Goal: Transaction & Acquisition: Obtain resource

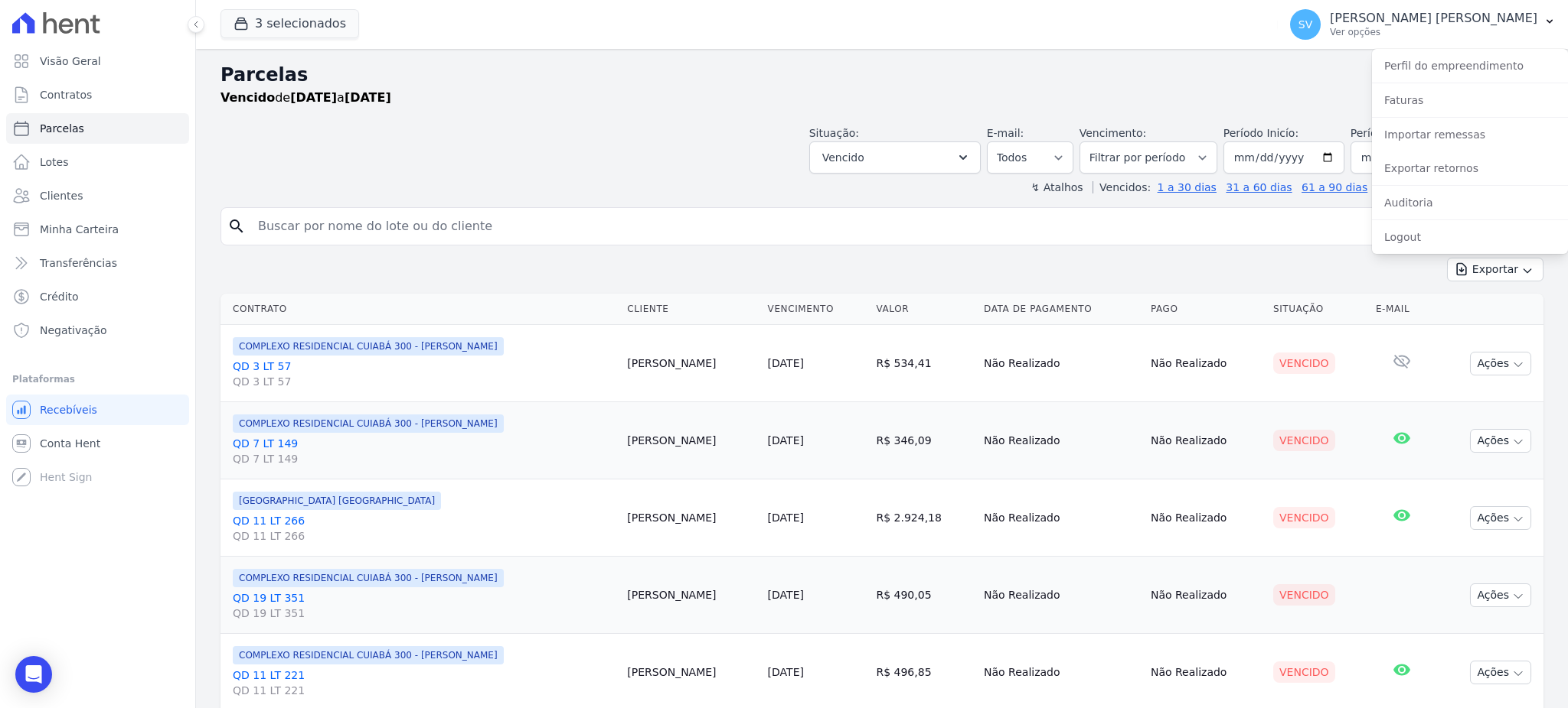
select select
click at [1445, 143] on link "Importar remessas" at bounding box center [1470, 134] width 196 height 28
click at [1438, 164] on link "Exportar retornos" at bounding box center [1470, 168] width 196 height 28
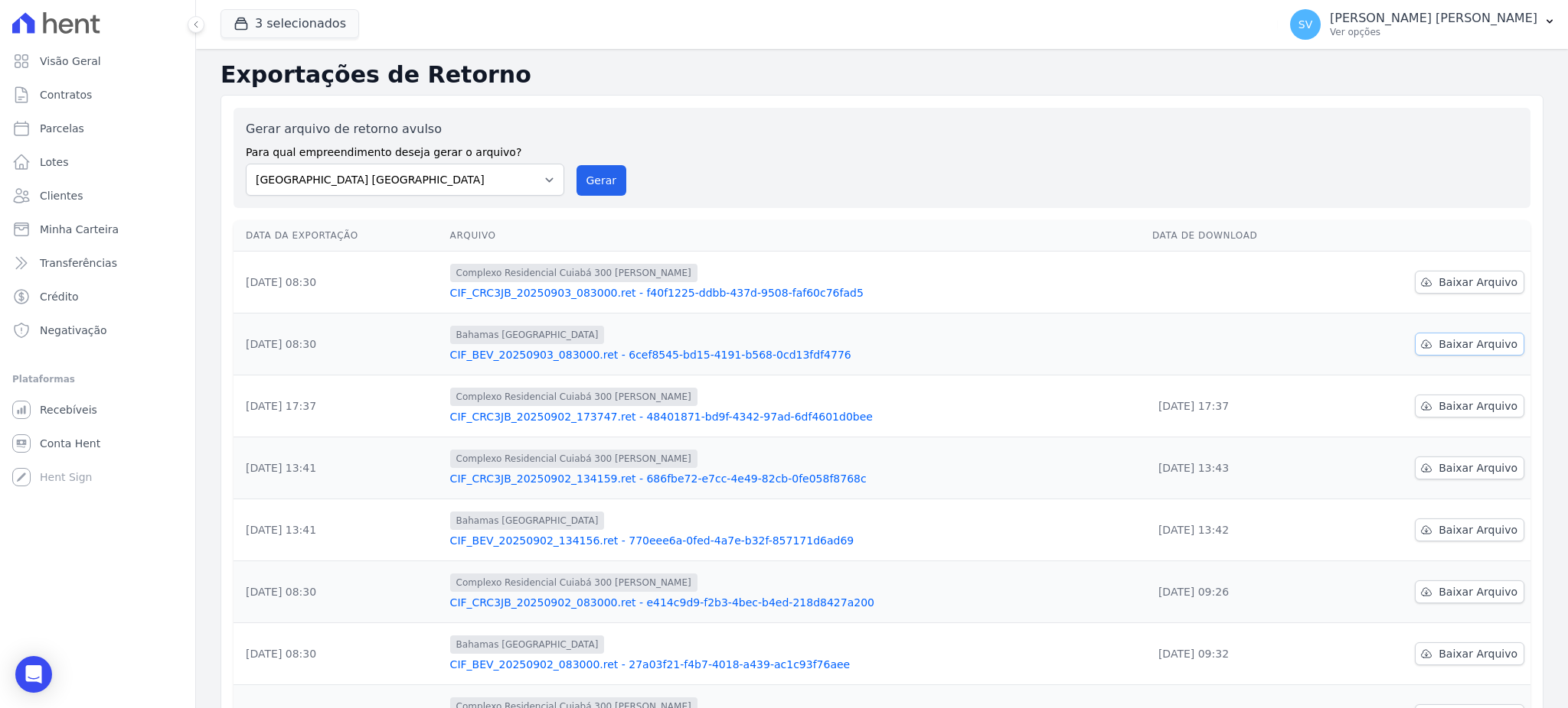
click at [1424, 340] on icon at bounding box center [1426, 344] width 13 height 13
click at [1450, 277] on span "Baixar Arquivo" at bounding box center [1478, 282] width 78 height 15
click at [43, 134] on span "Parcelas" at bounding box center [62, 128] width 44 height 15
select select
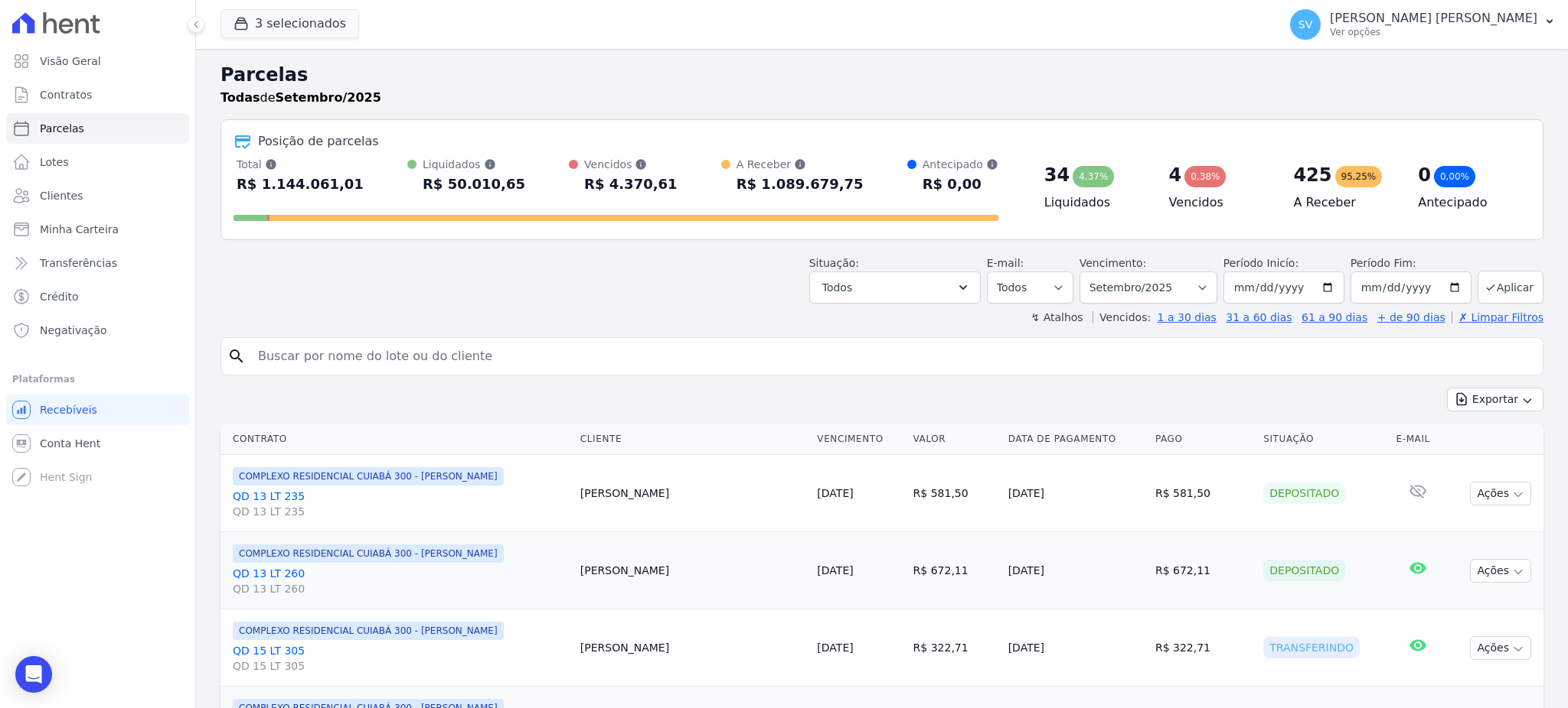
click at [459, 354] on input "search" at bounding box center [892, 356] width 1288 height 31
paste input "[PERSON_NAME]"
type input "[PERSON_NAME]"
select select
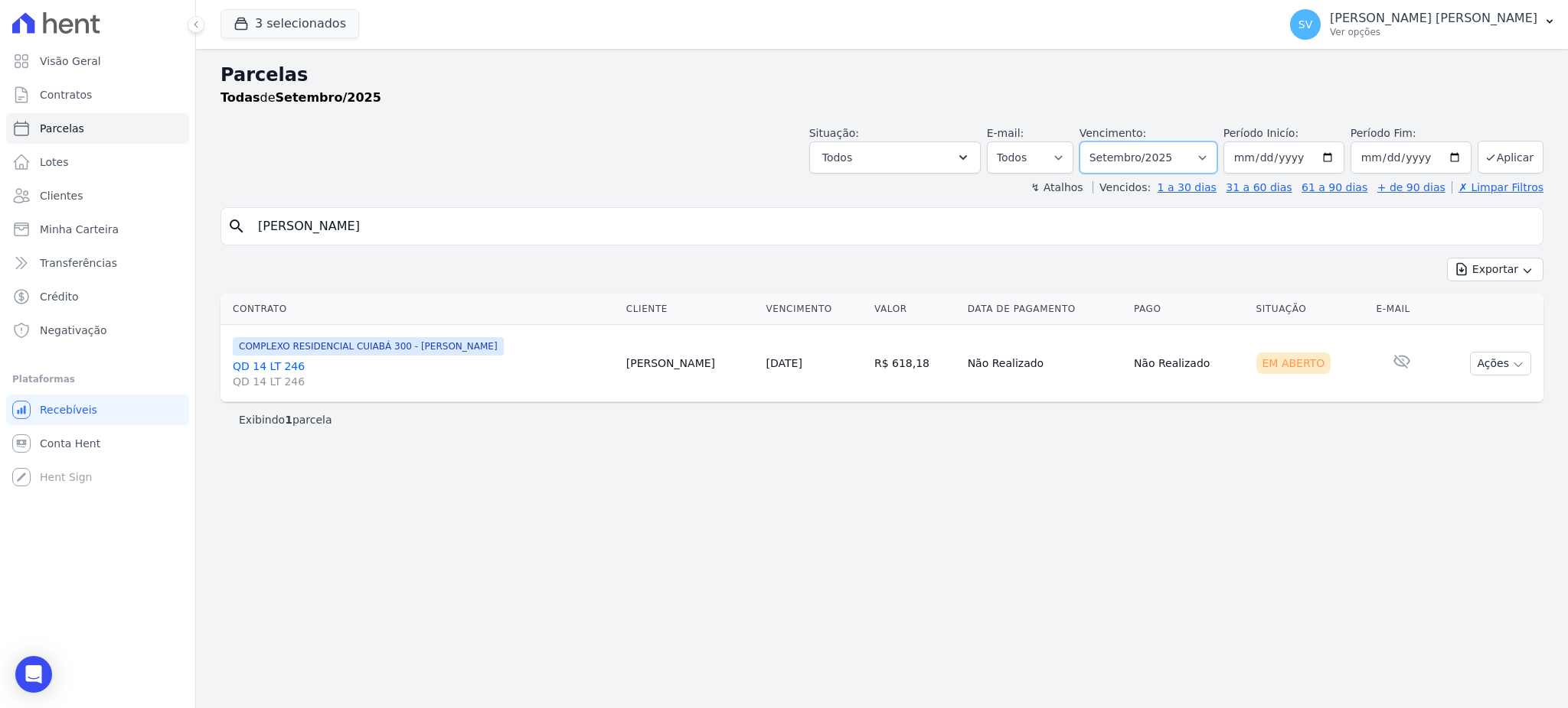
click at [1218, 156] on select "[GEOGRAPHIC_DATA] por período ──────── Todos os meses Outubro/2022 Novembro/202…" at bounding box center [1148, 158] width 138 height 33
select select "08/2025"
click at [1101, 142] on select "[GEOGRAPHIC_DATA] por período ──────── Todos os meses Outubro/2022 Novembro/202…" at bounding box center [1148, 158] width 138 height 33
select select
click at [1509, 359] on button "Ações" at bounding box center [1500, 364] width 61 height 23
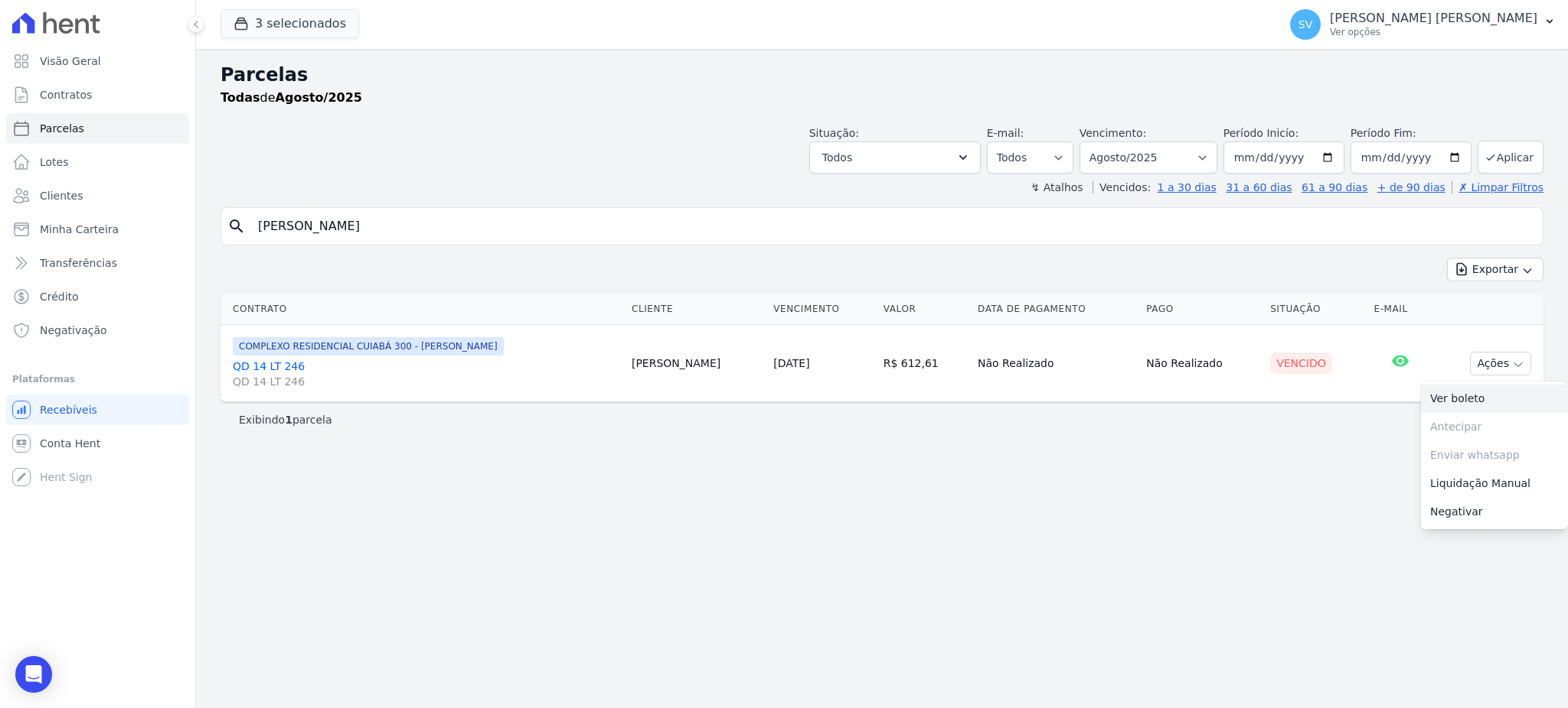
click at [1461, 405] on link "Ver boleto" at bounding box center [1495, 399] width 147 height 28
